Goal: Information Seeking & Learning: Learn about a topic

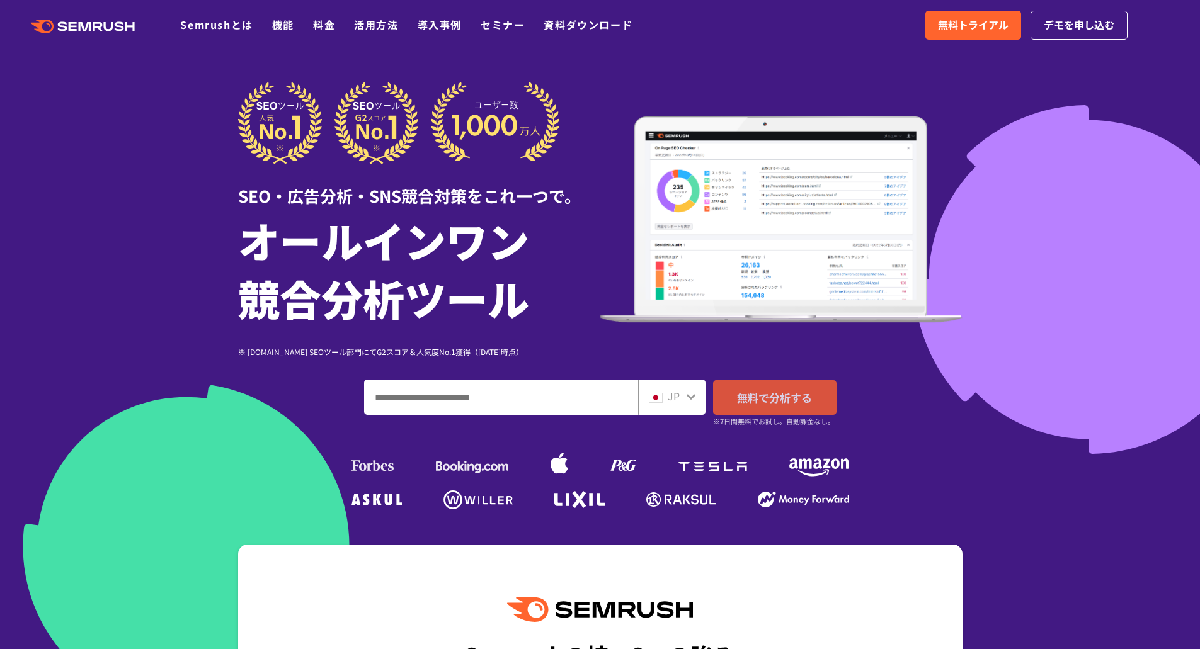
paste input "**********"
type input "**********"
click at [735, 401] on link "無料で分析する" at bounding box center [774, 397] width 123 height 35
click at [767, 408] on link "無料で分析する" at bounding box center [774, 397] width 123 height 35
